Goal: Obtain resource: Obtain resource

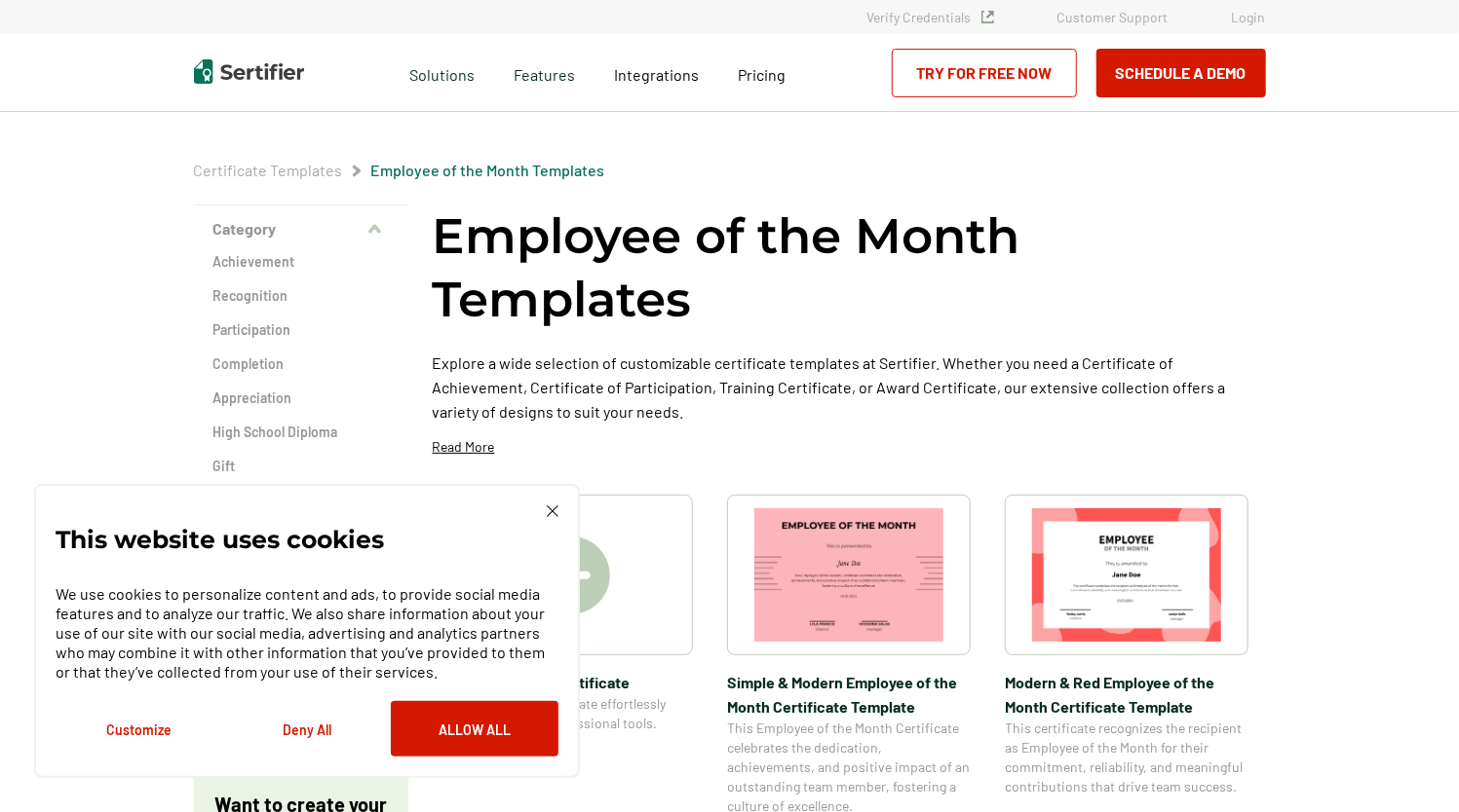
click at [552, 509] on img at bounding box center [553, 511] width 12 height 12
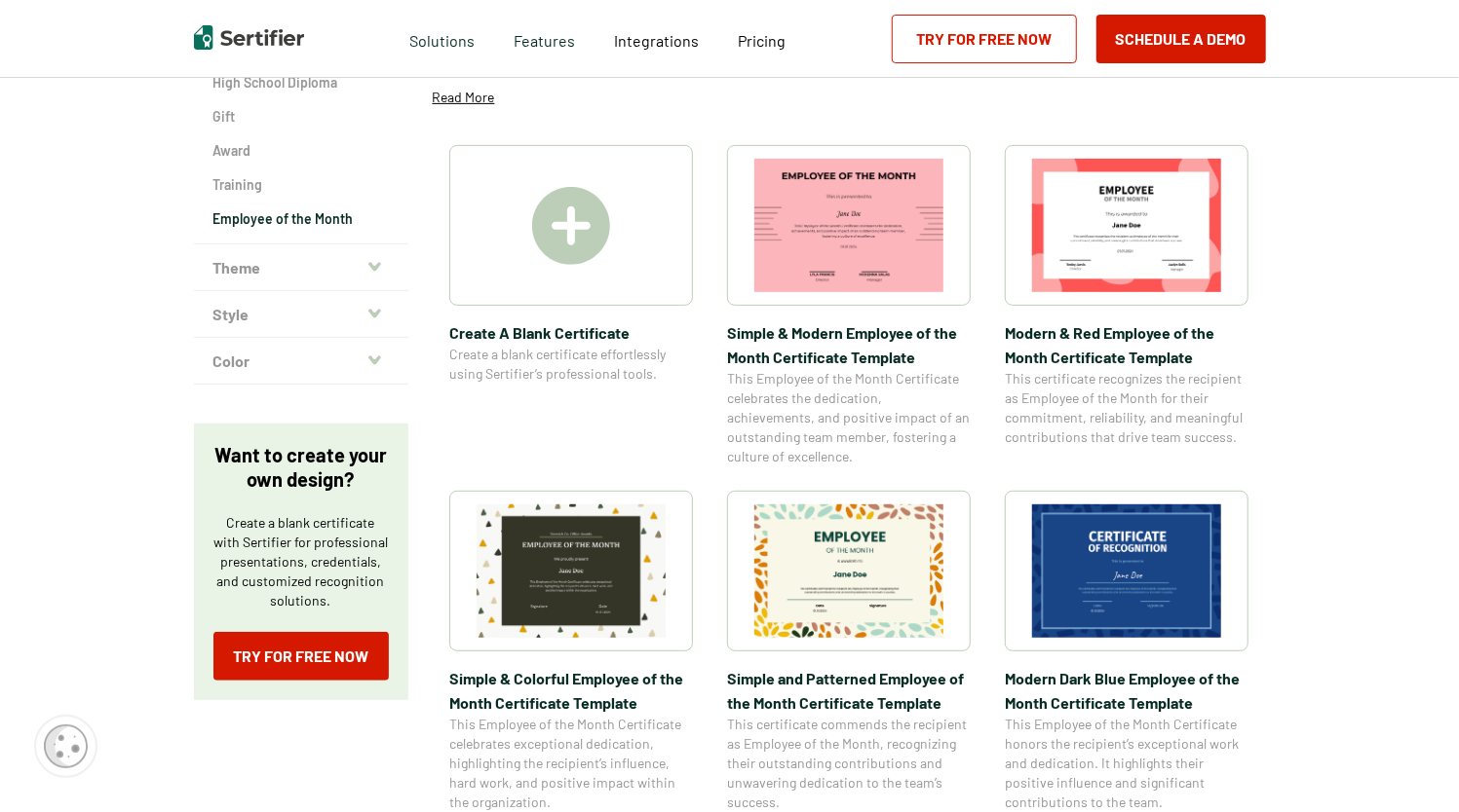
scroll to position [331, 0]
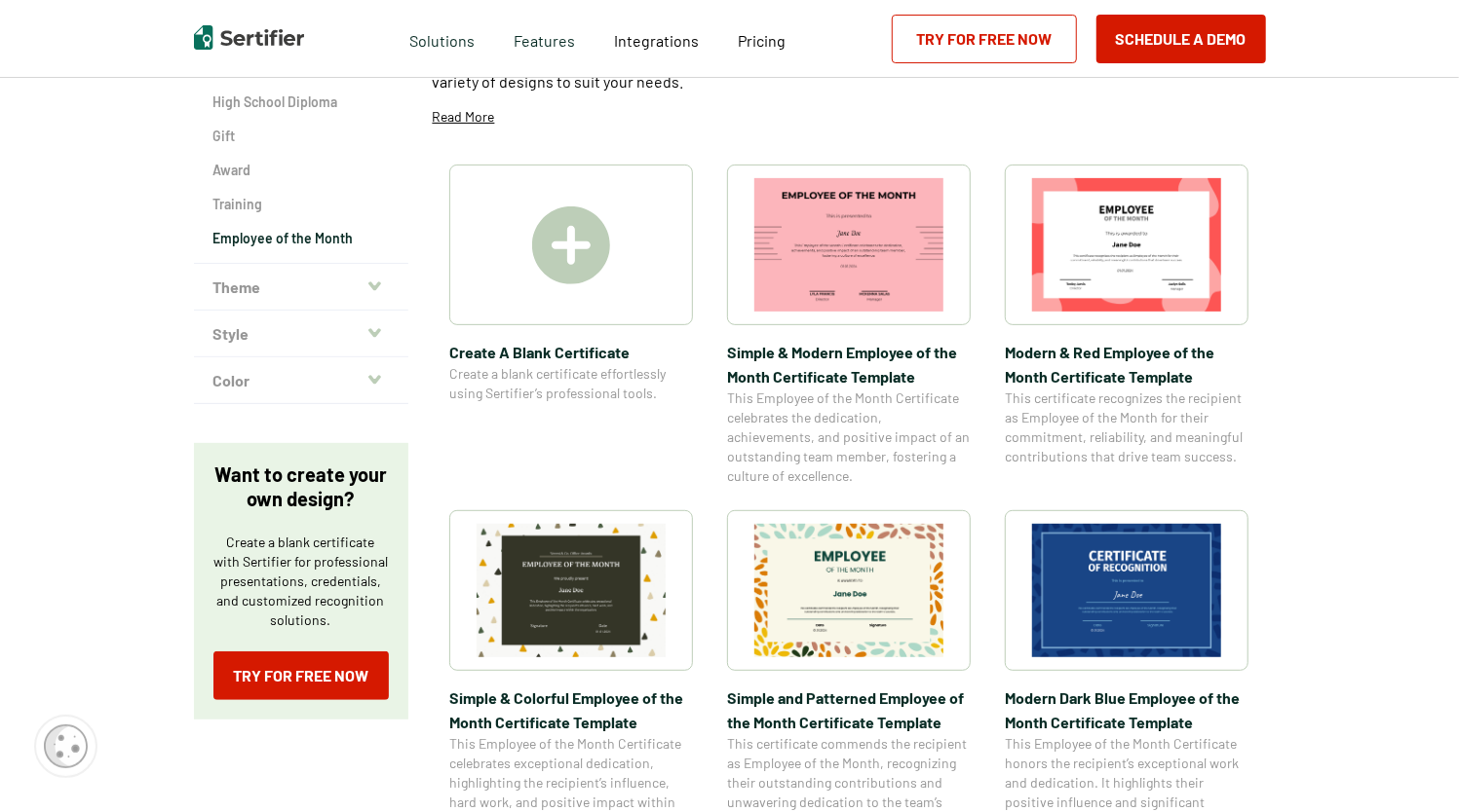
click at [853, 575] on img at bounding box center [849, 590] width 190 height 133
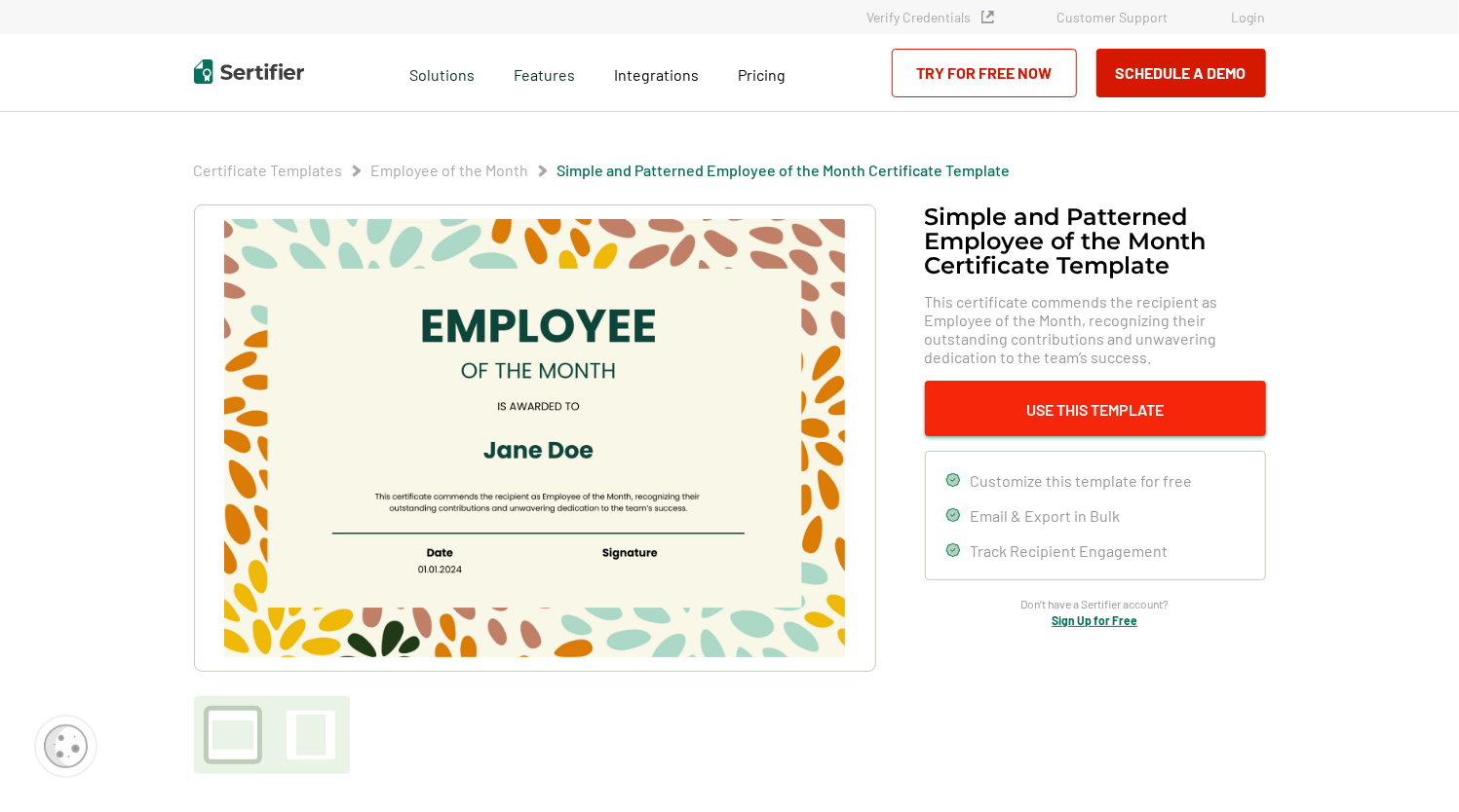
click at [1116, 412] on button "Use This Template" at bounding box center [1096, 408] width 342 height 55
